Goal: Information Seeking & Learning: Learn about a topic

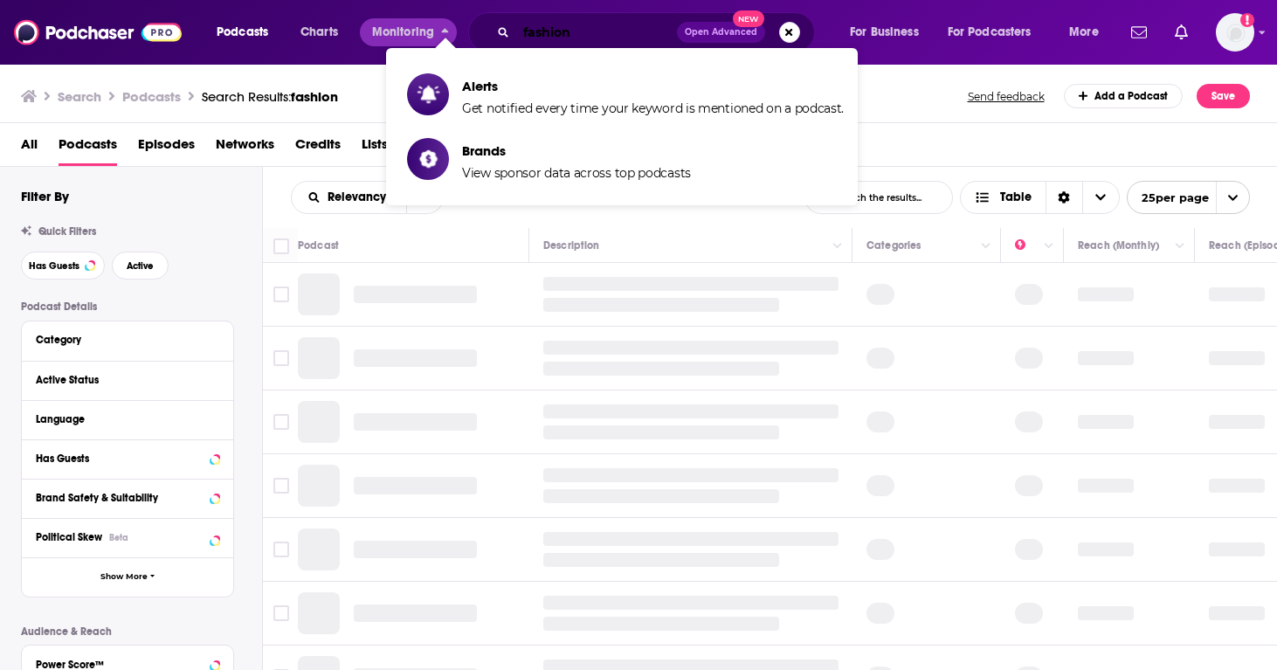
click at [566, 41] on input "fashion" at bounding box center [596, 32] width 161 height 28
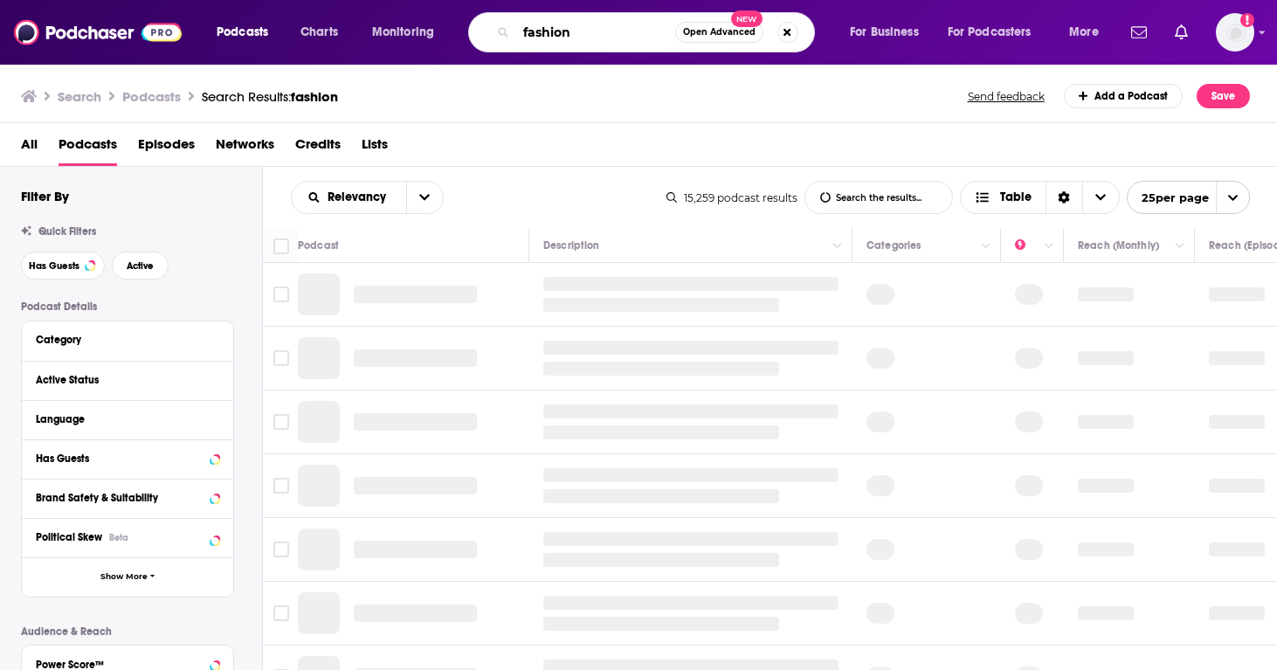
drag, startPoint x: 595, startPoint y: 34, endPoint x: 444, endPoint y: 26, distance: 151.4
click at [444, 26] on div "Podcasts Charts Monitoring fashion Open Advanced New For Business For Podcaster…" at bounding box center [659, 32] width 911 height 40
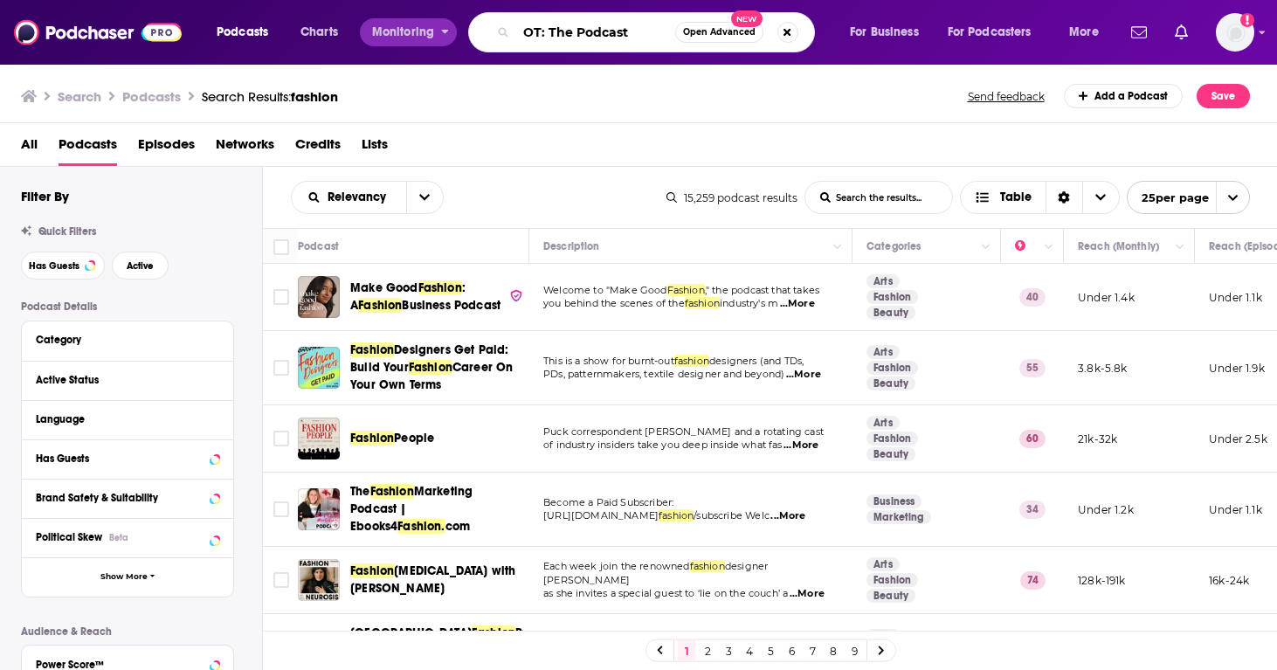
type input "OT: The Podcast"
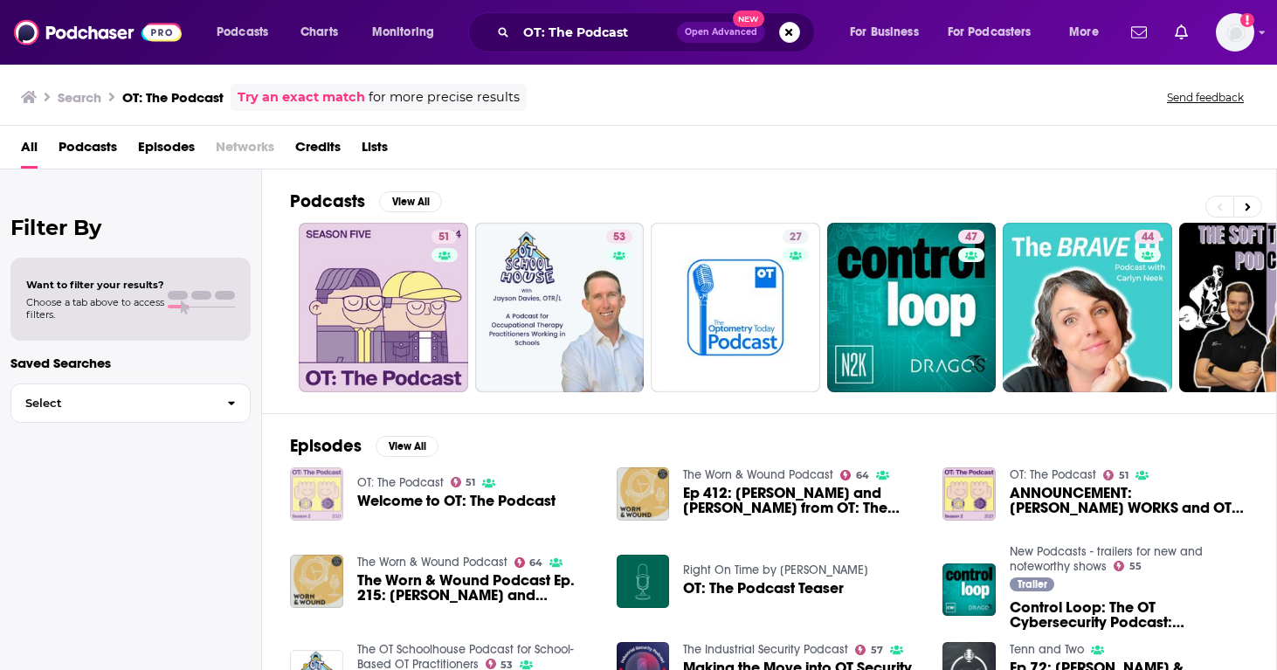
click at [315, 495] on img "Welcome to OT: The Podcast" at bounding box center [316, 493] width 53 height 53
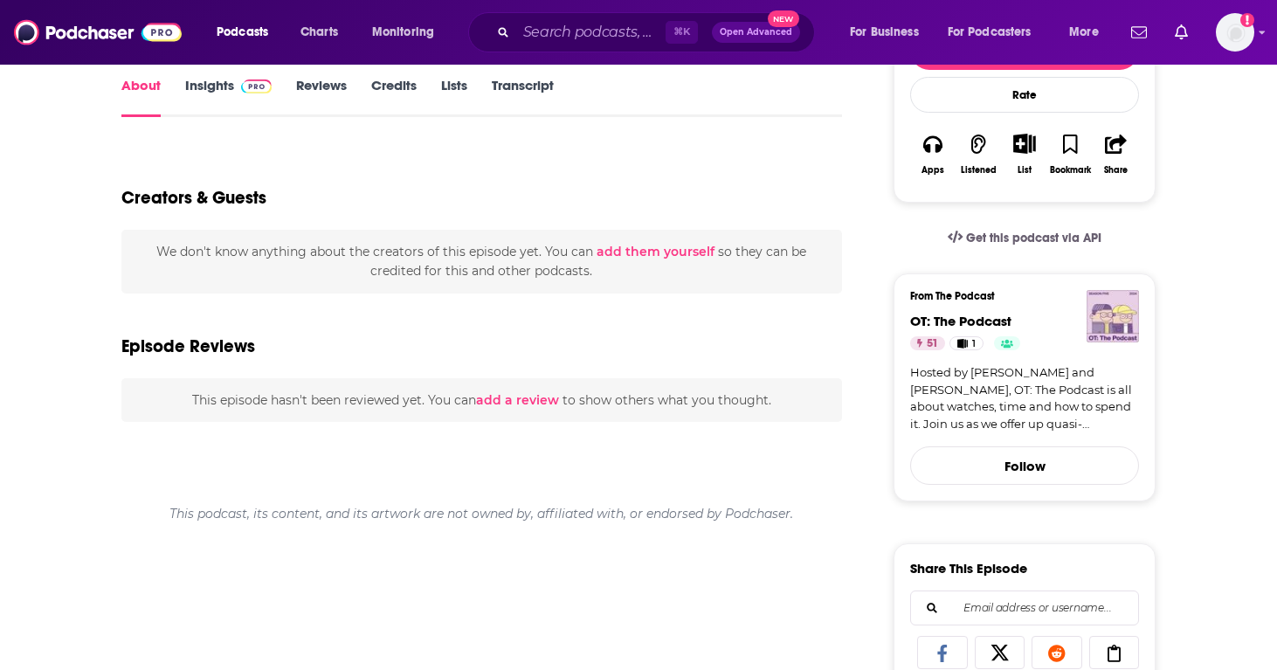
scroll to position [157, 0]
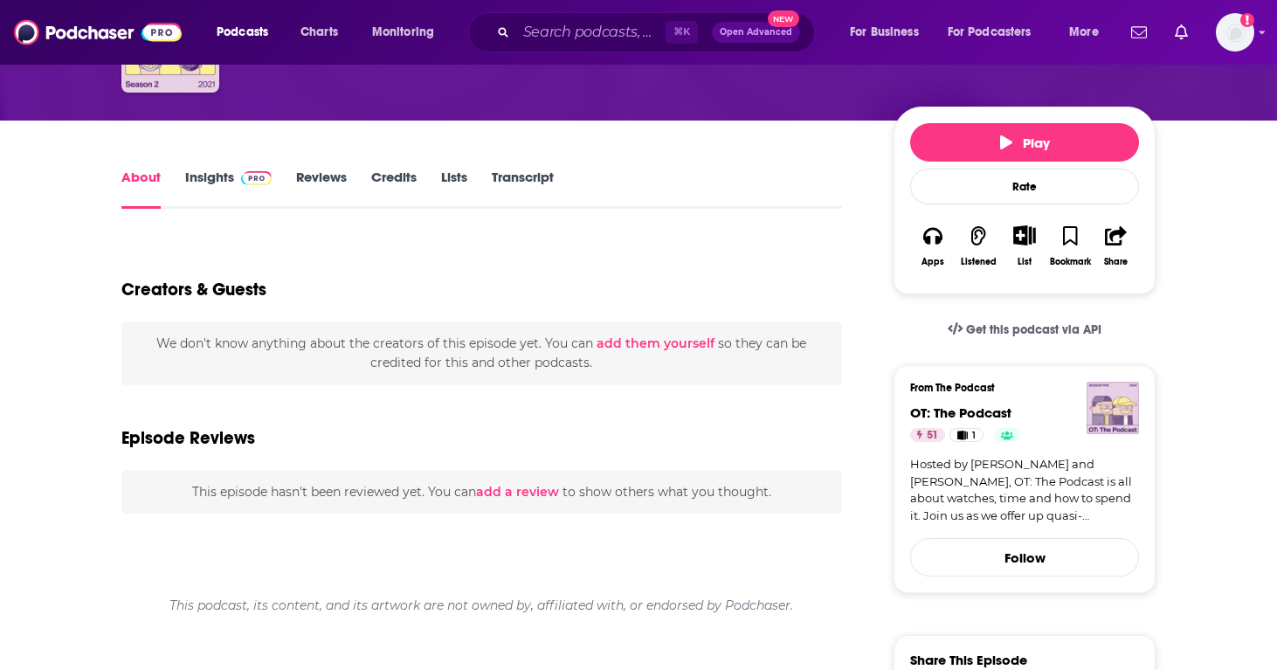
click at [210, 182] on link "Insights" at bounding box center [228, 189] width 87 height 40
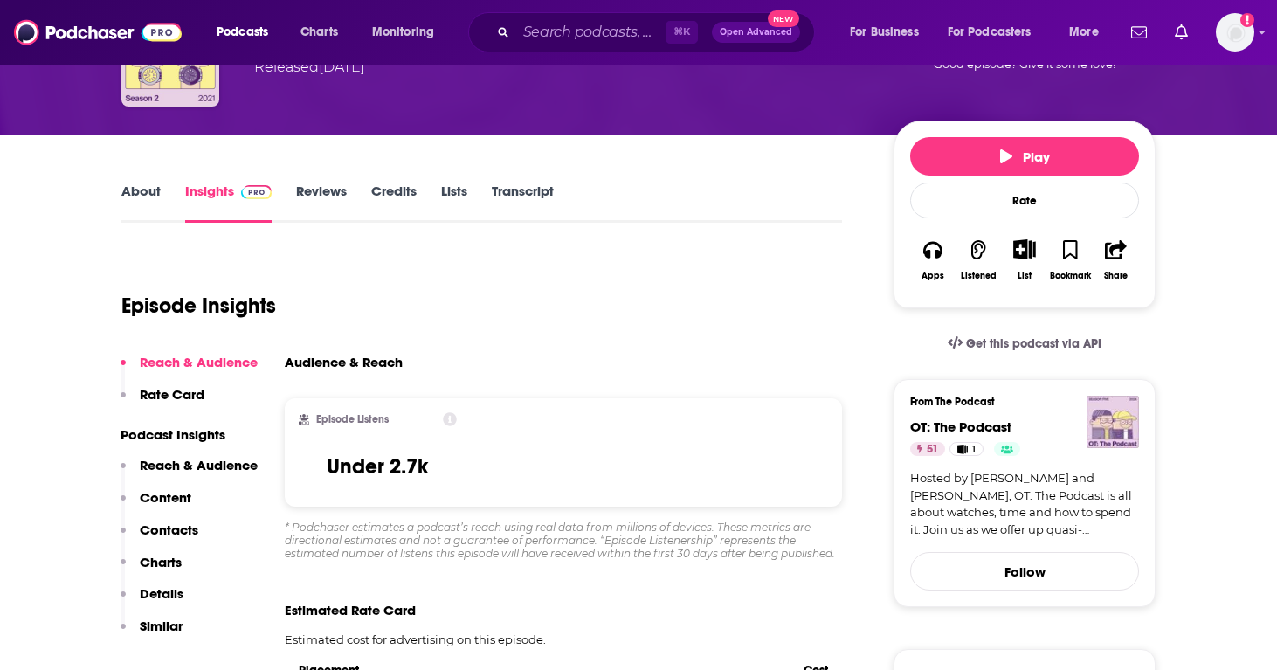
scroll to position [166, 0]
